Goal: Task Accomplishment & Management: Manage account settings

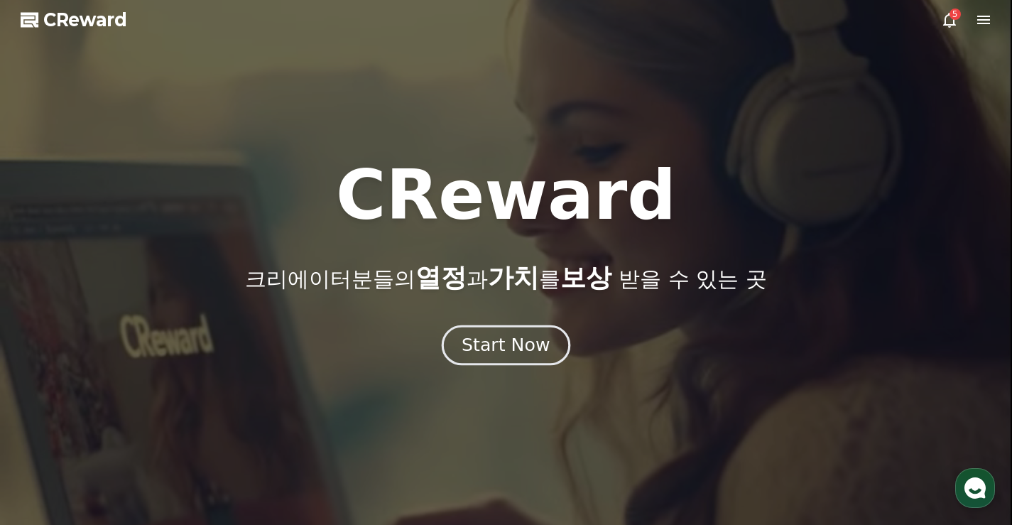
click at [522, 347] on div "Start Now" at bounding box center [505, 345] width 88 height 24
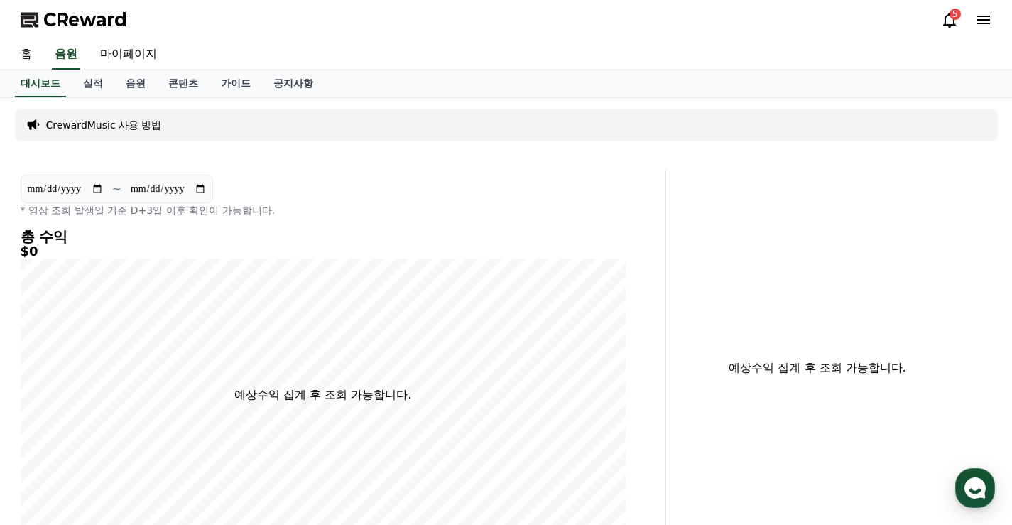
click at [396, 231] on h4 "총 수익" at bounding box center [323, 237] width 605 height 16
click at [406, 124] on div "CrewardMusic 사용 방법" at bounding box center [506, 124] width 982 height 31
click at [146, 58] on link "마이페이지" at bounding box center [129, 55] width 80 height 30
select select "**********"
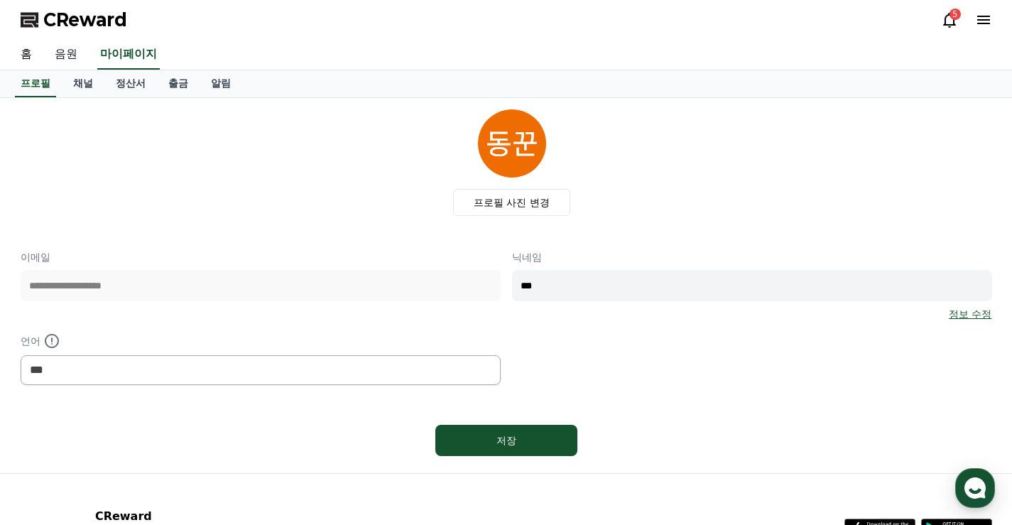
click at [62, 62] on link "음원" at bounding box center [65, 55] width 45 height 30
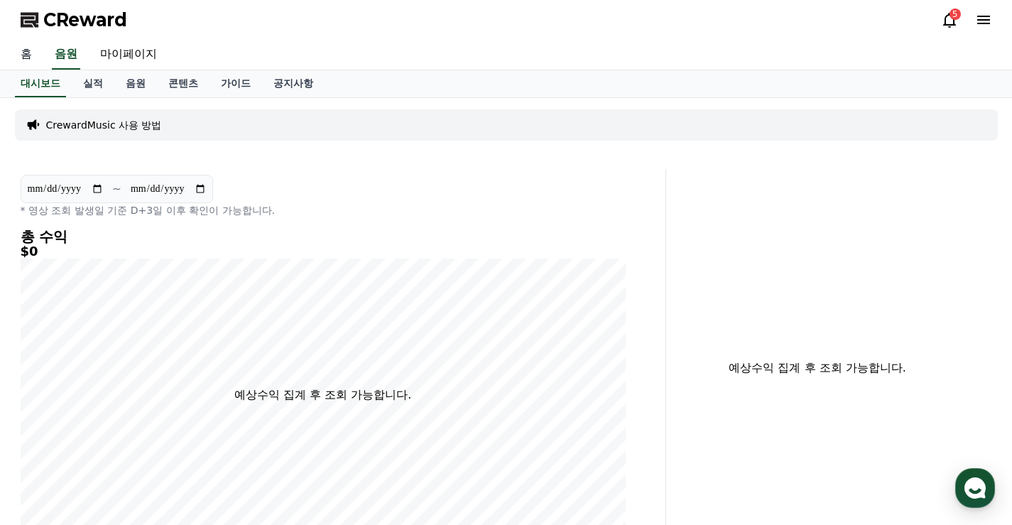
click at [31, 61] on link "홈" at bounding box center [26, 55] width 34 height 30
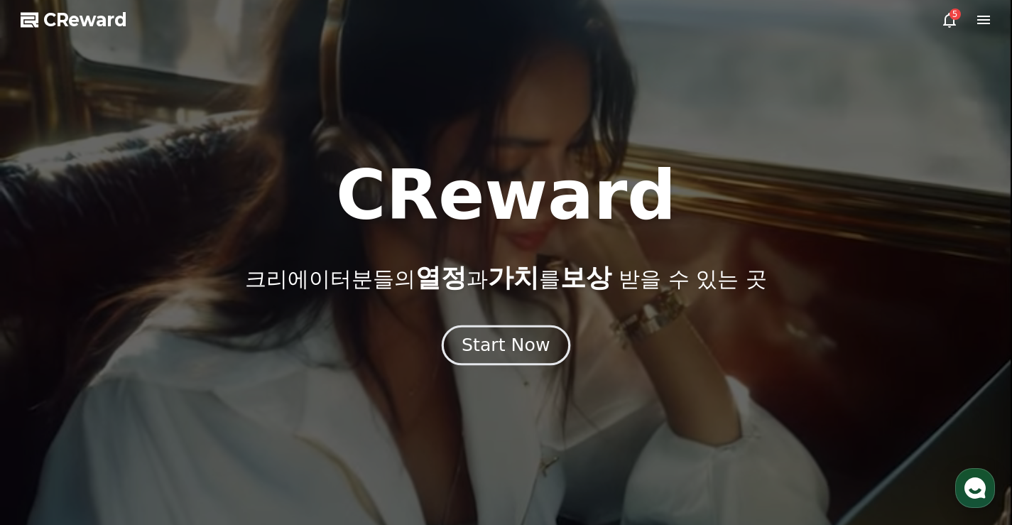
click at [520, 349] on div "Start Now" at bounding box center [505, 345] width 88 height 24
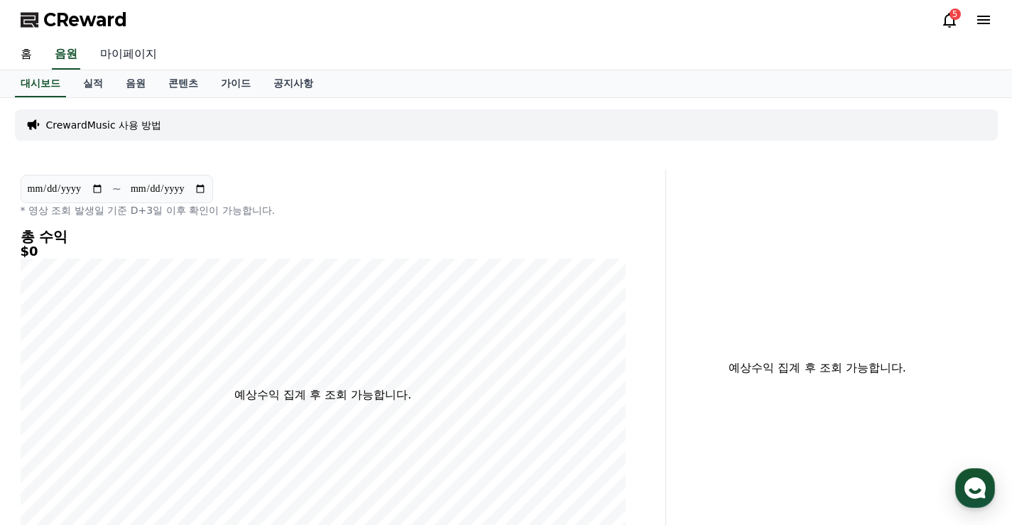
click at [140, 46] on link "마이페이지" at bounding box center [129, 55] width 80 height 30
select select "**********"
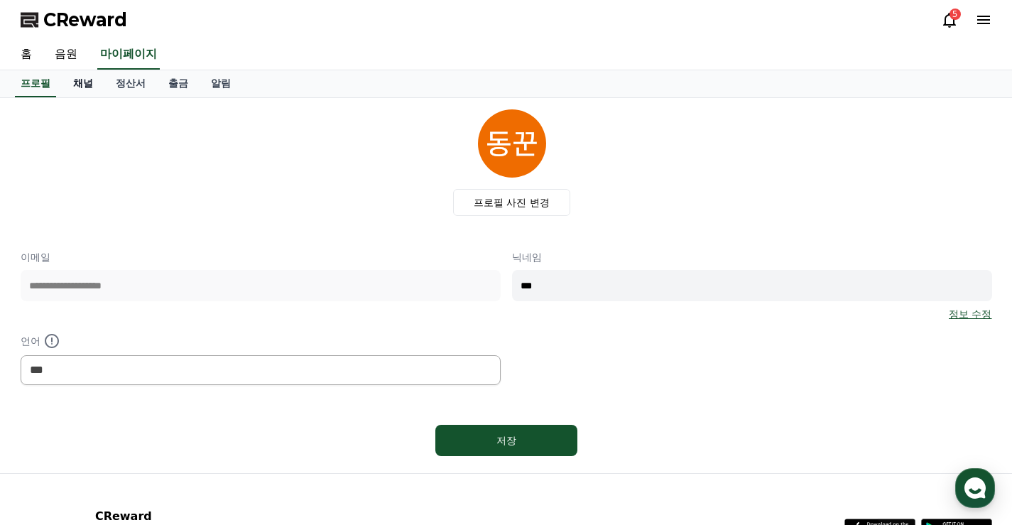
click at [80, 92] on link "채널" at bounding box center [83, 83] width 43 height 27
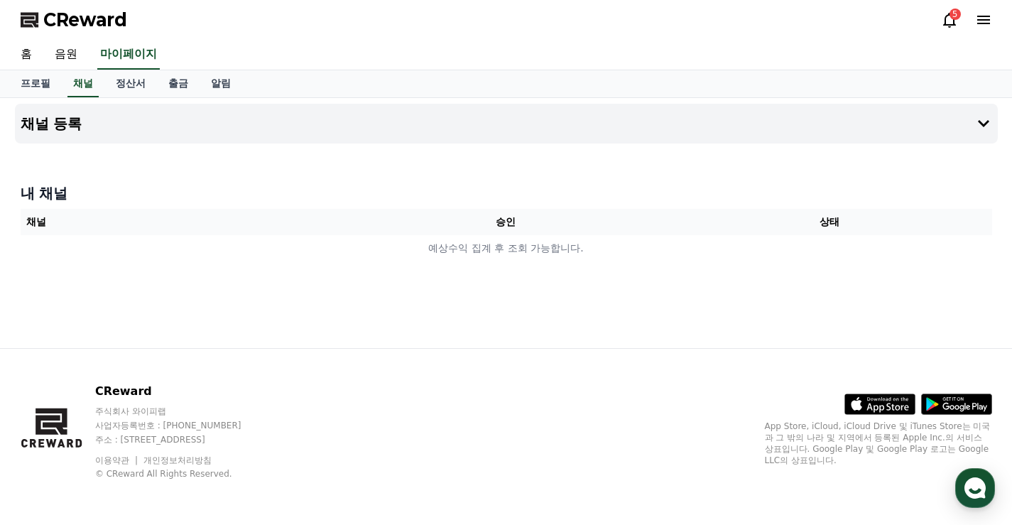
click at [508, 222] on th "승인" at bounding box center [506, 222] width 324 height 26
click at [41, 224] on th "채널" at bounding box center [183, 222] width 324 height 26
click at [48, 192] on h4 "내 채널" at bounding box center [506, 193] width 971 height 20
click at [72, 117] on h4 "채널 등록" at bounding box center [52, 124] width 62 height 16
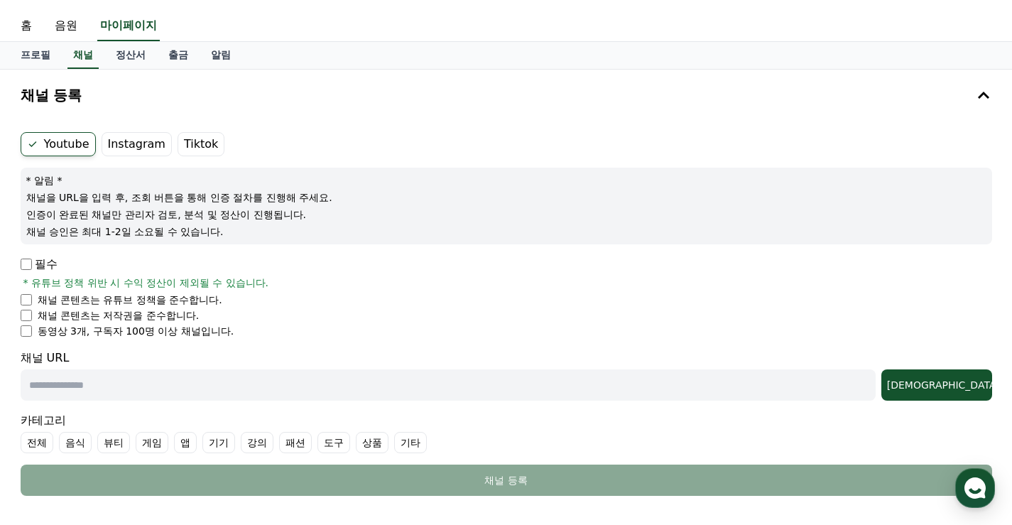
scroll to position [27, 0]
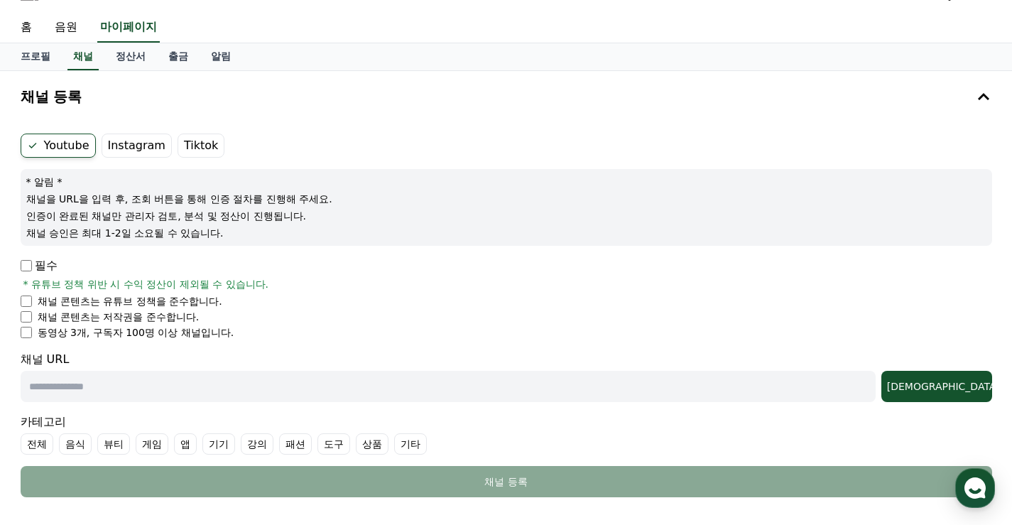
click at [145, 137] on label "Instagram" at bounding box center [137, 145] width 70 height 24
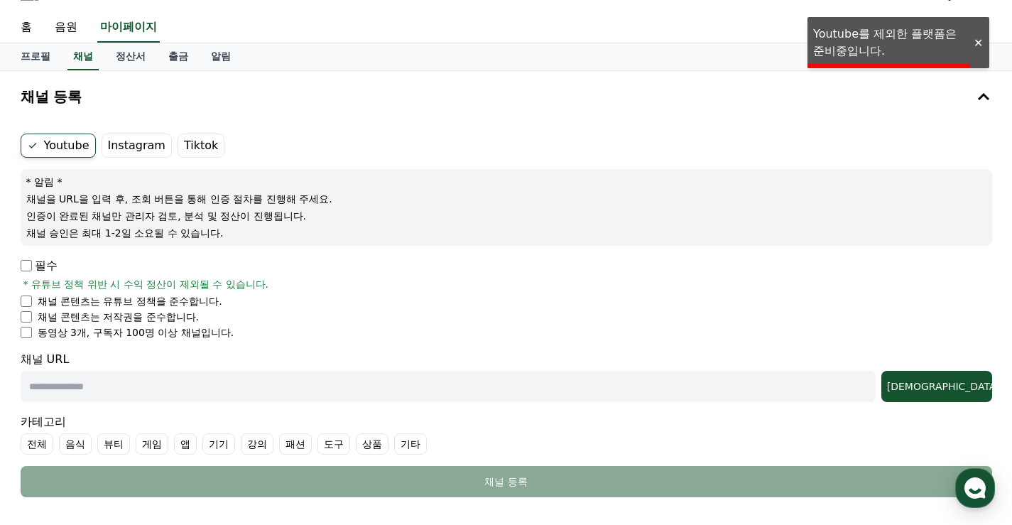
click at [144, 140] on label "Instagram" at bounding box center [137, 145] width 70 height 24
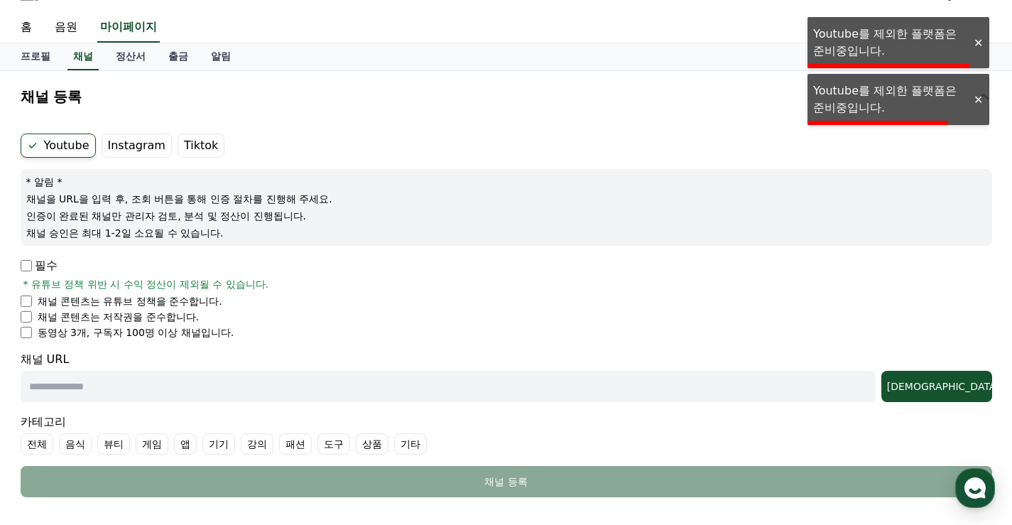
click at [195, 143] on label "Tiktok" at bounding box center [200, 145] width 47 height 24
